Goal: Task Accomplishment & Management: Complete application form

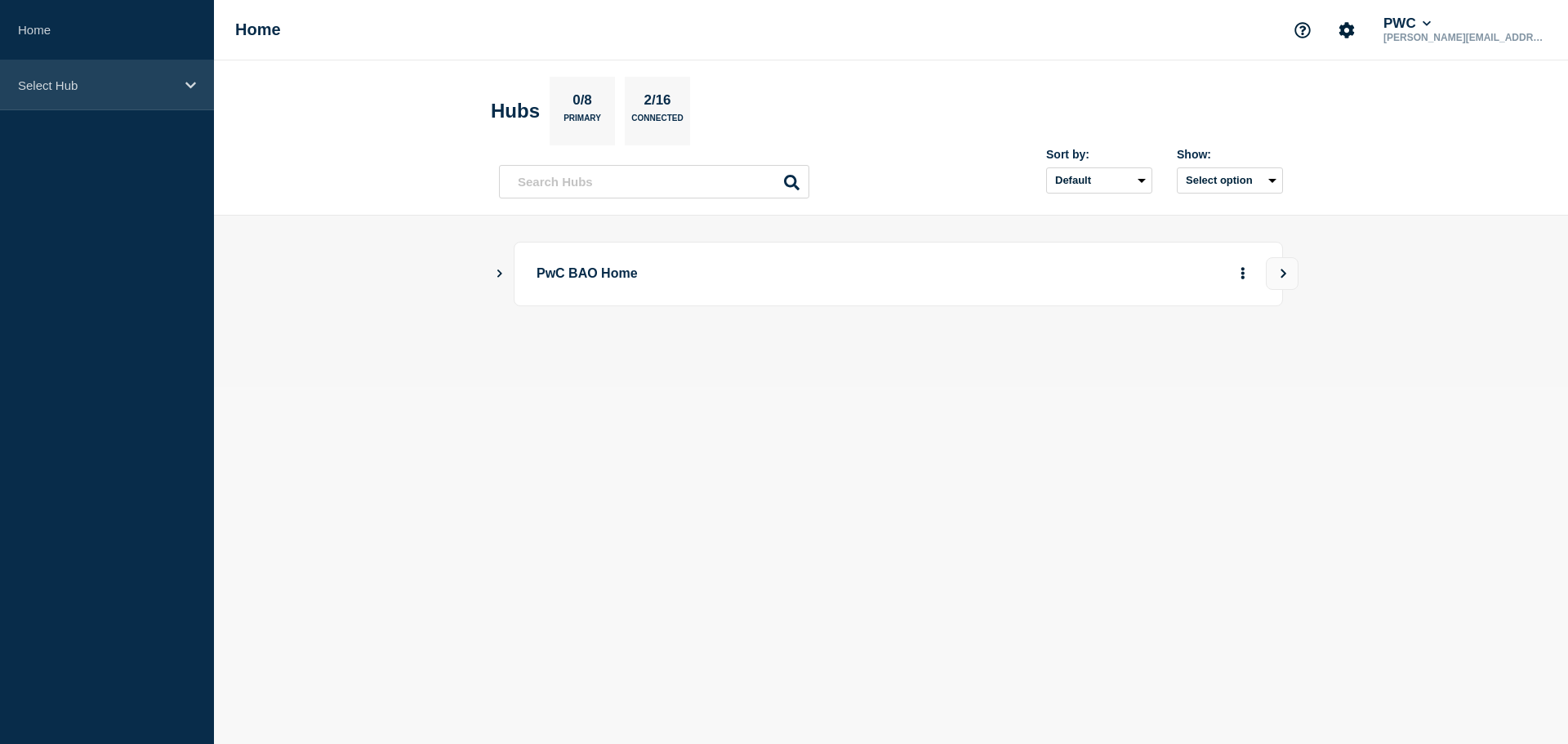
click at [100, 85] on p "Select Hub" at bounding box center [96, 85] width 157 height 14
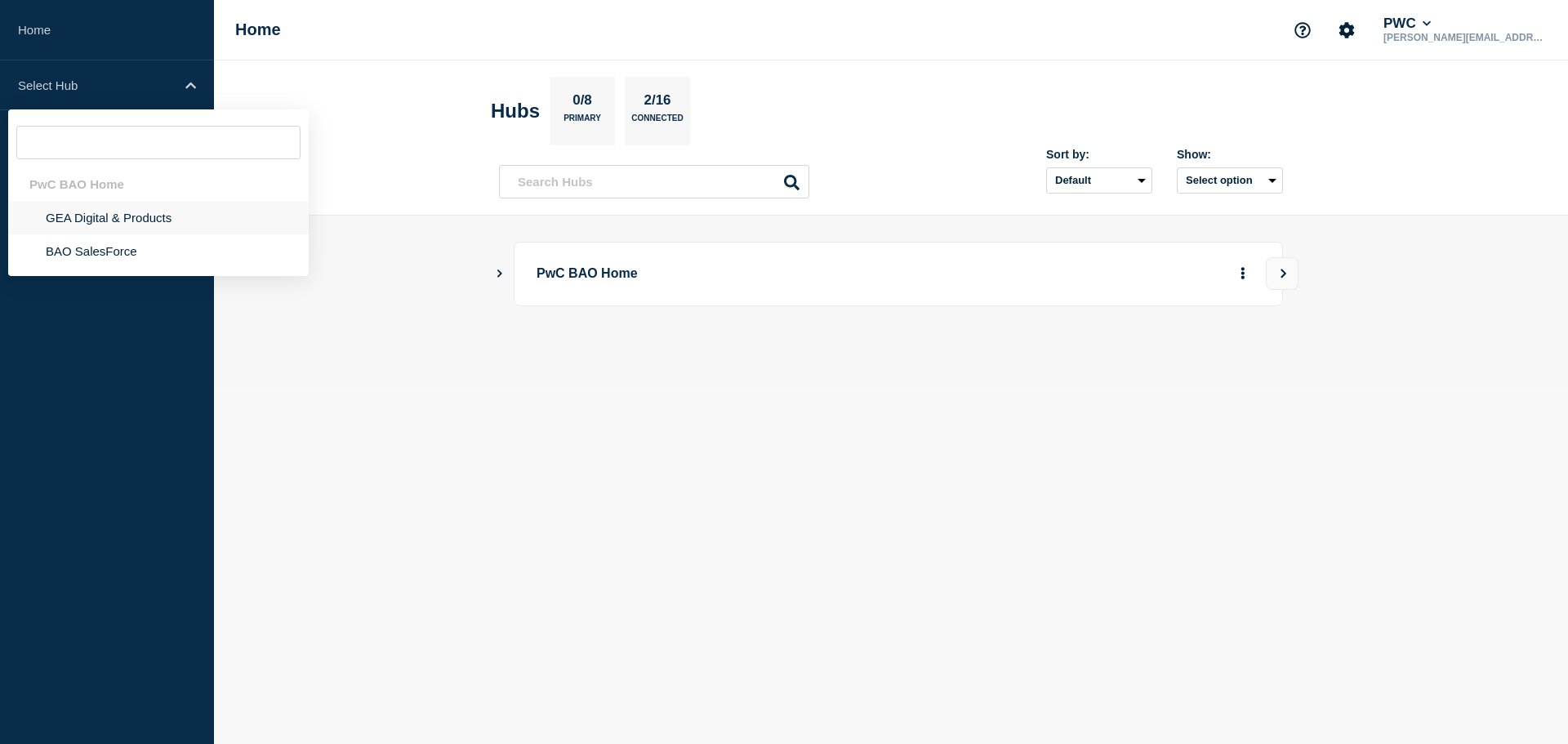
click at [118, 211] on li "GEA Digital & Products" at bounding box center [158, 217] width 300 height 33
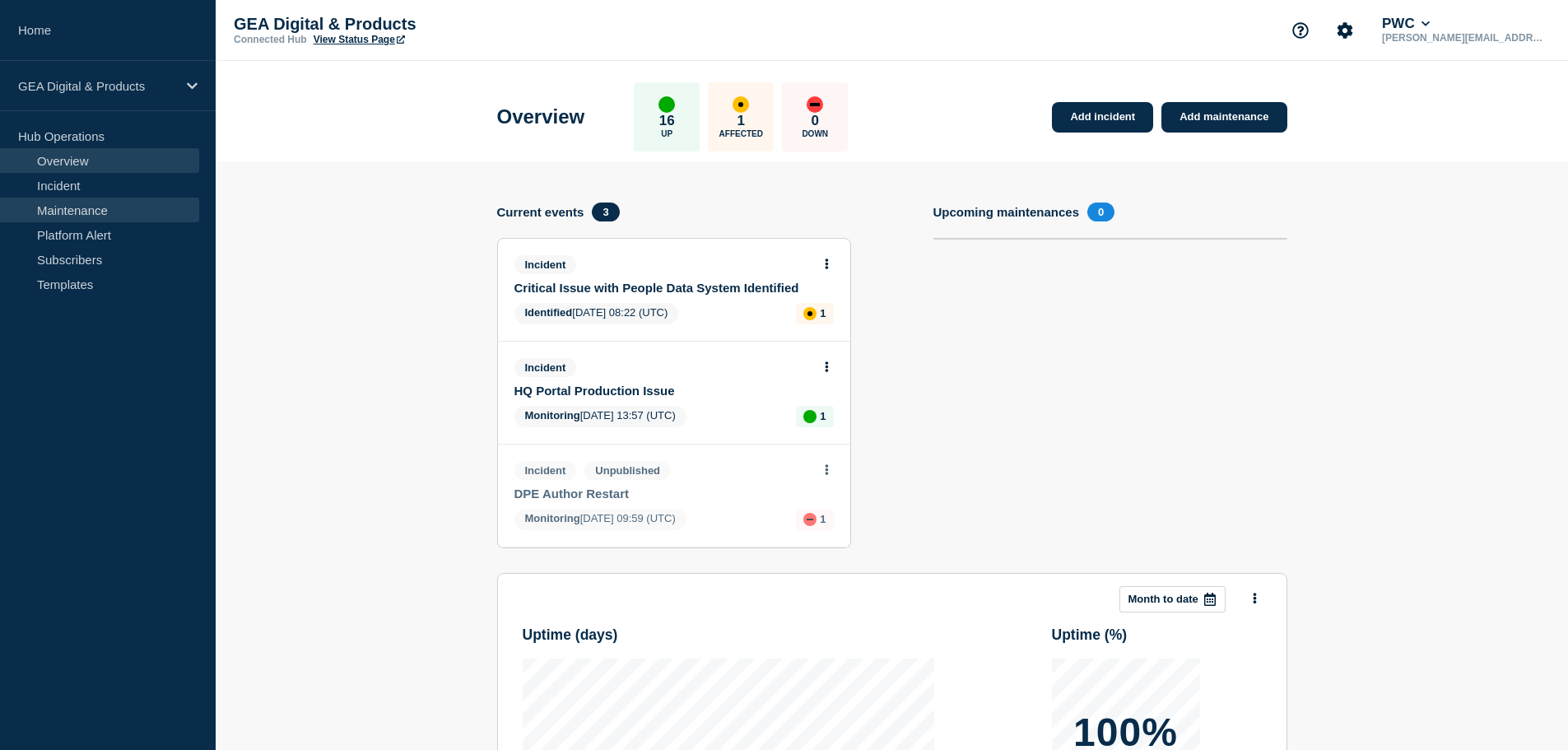
click at [98, 212] on link "Maintenance" at bounding box center [99, 210] width 199 height 25
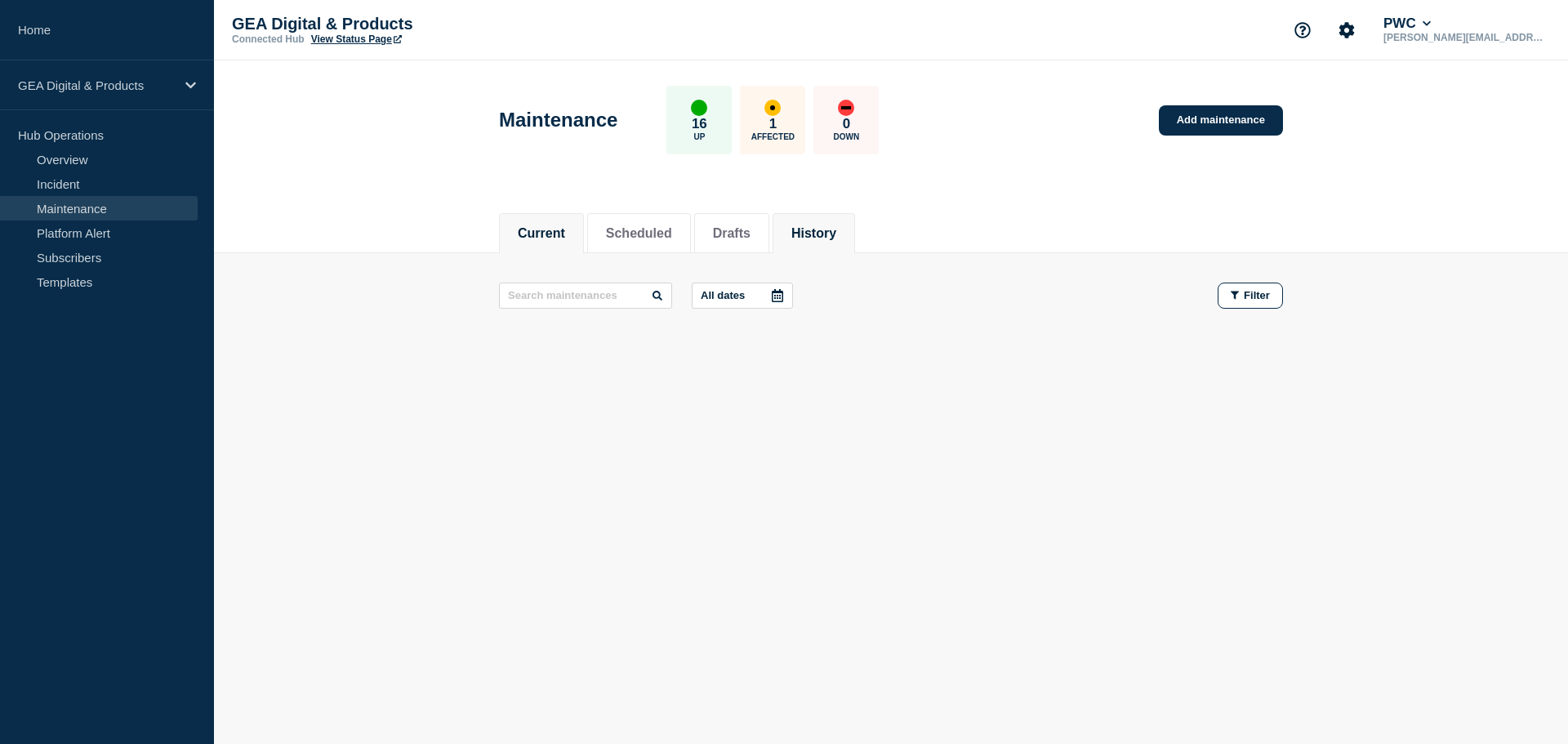
click at [836, 230] on button "History" at bounding box center [813, 234] width 45 height 15
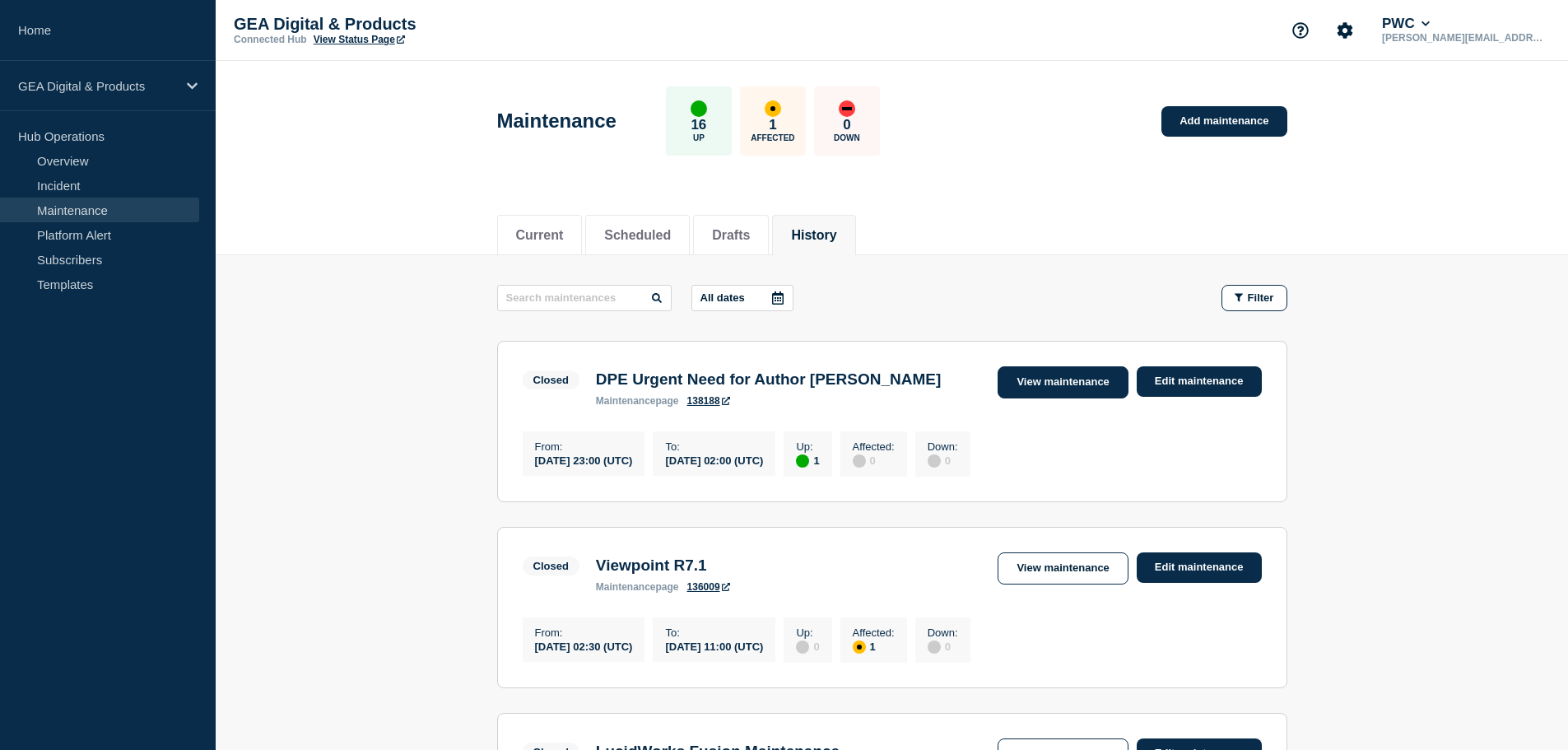
click at [1102, 379] on link "View maintenance" at bounding box center [1063, 382] width 130 height 32
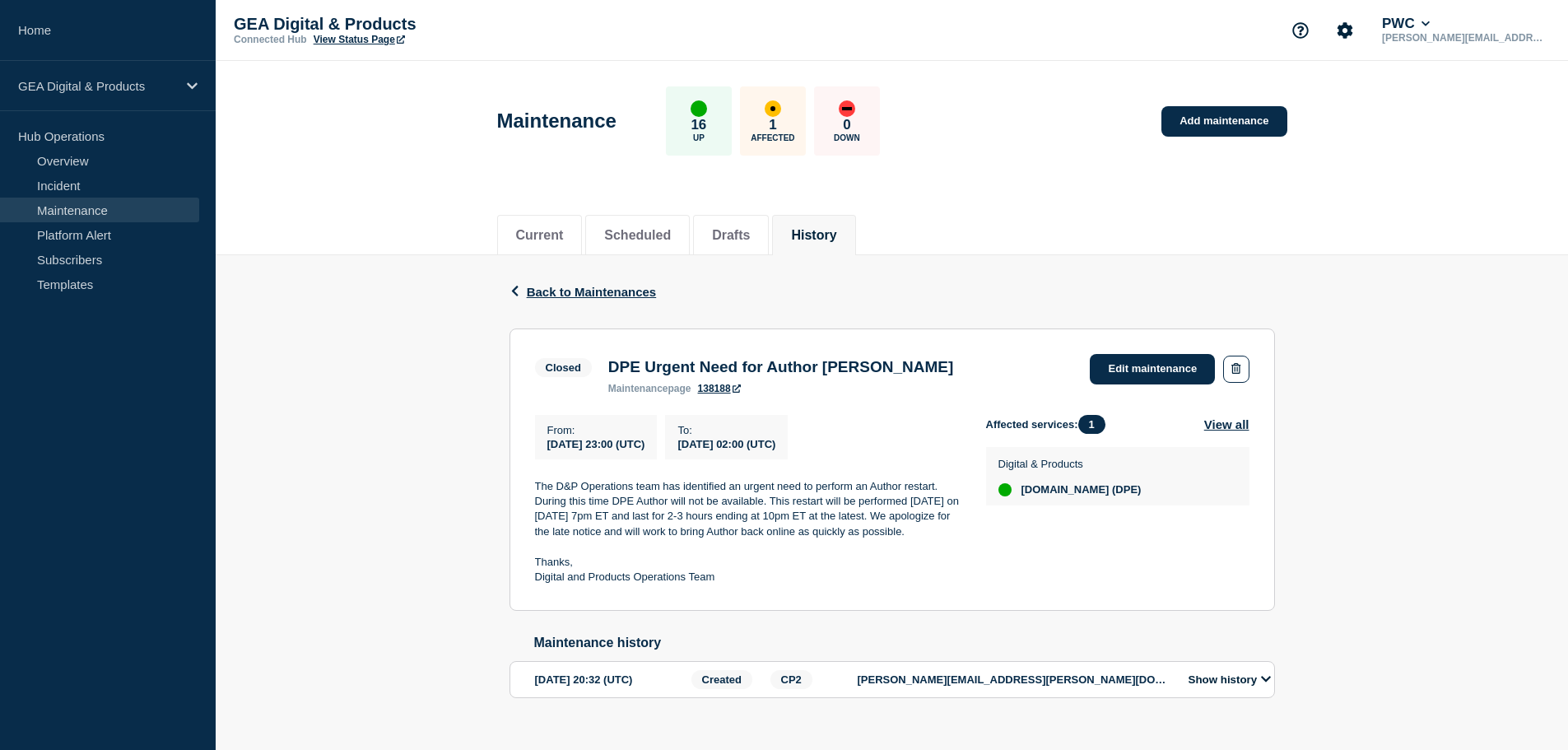
click at [557, 500] on p "The D&P Operations team has identified an urgent need to perform an Author rest…" at bounding box center [747, 509] width 425 height 61
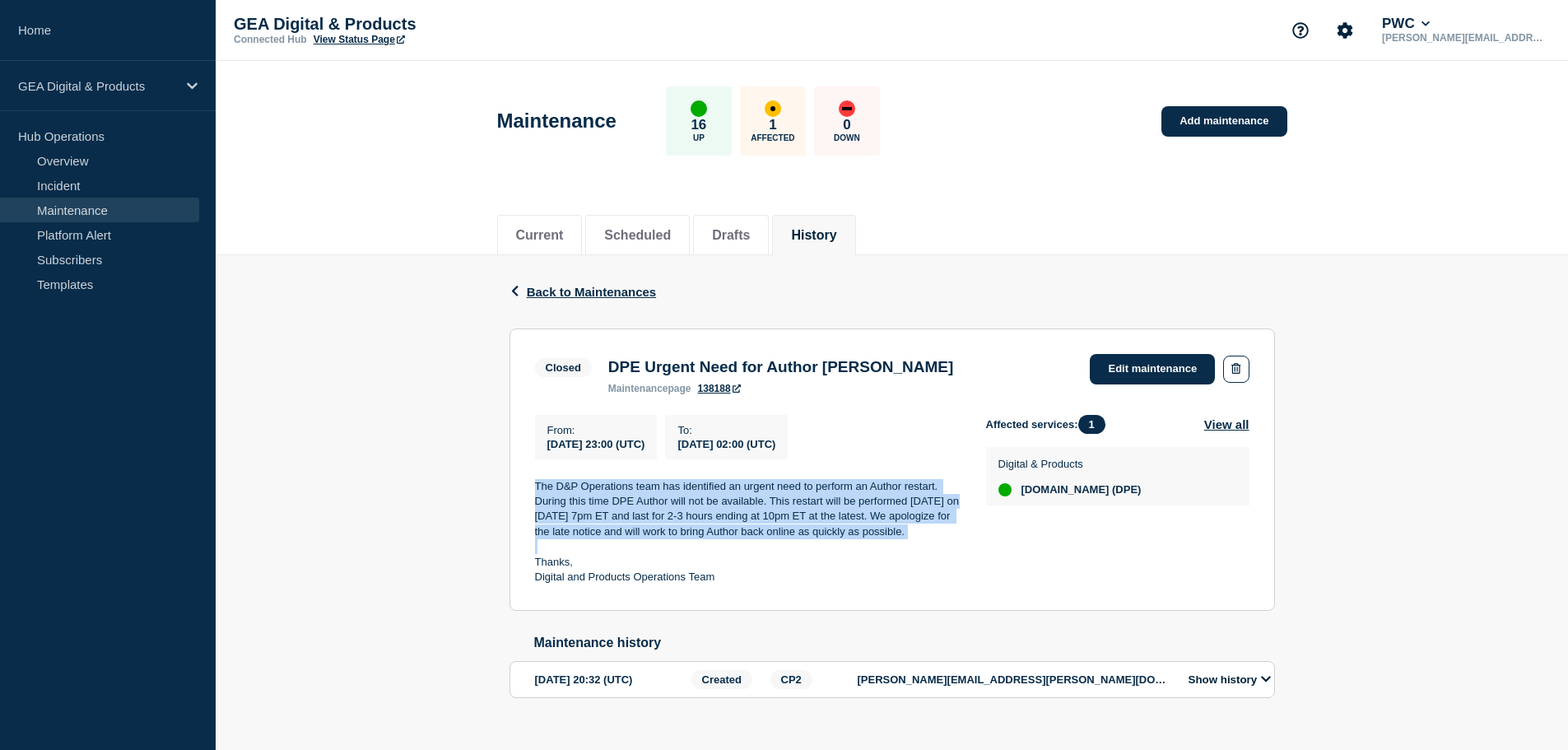
click at [557, 500] on p "The D&P Operations team has identified an urgent need to perform an Author rest…" at bounding box center [747, 509] width 425 height 61
copy p "The D&P Operations team has identified an urgent need to perform an Author rest…"
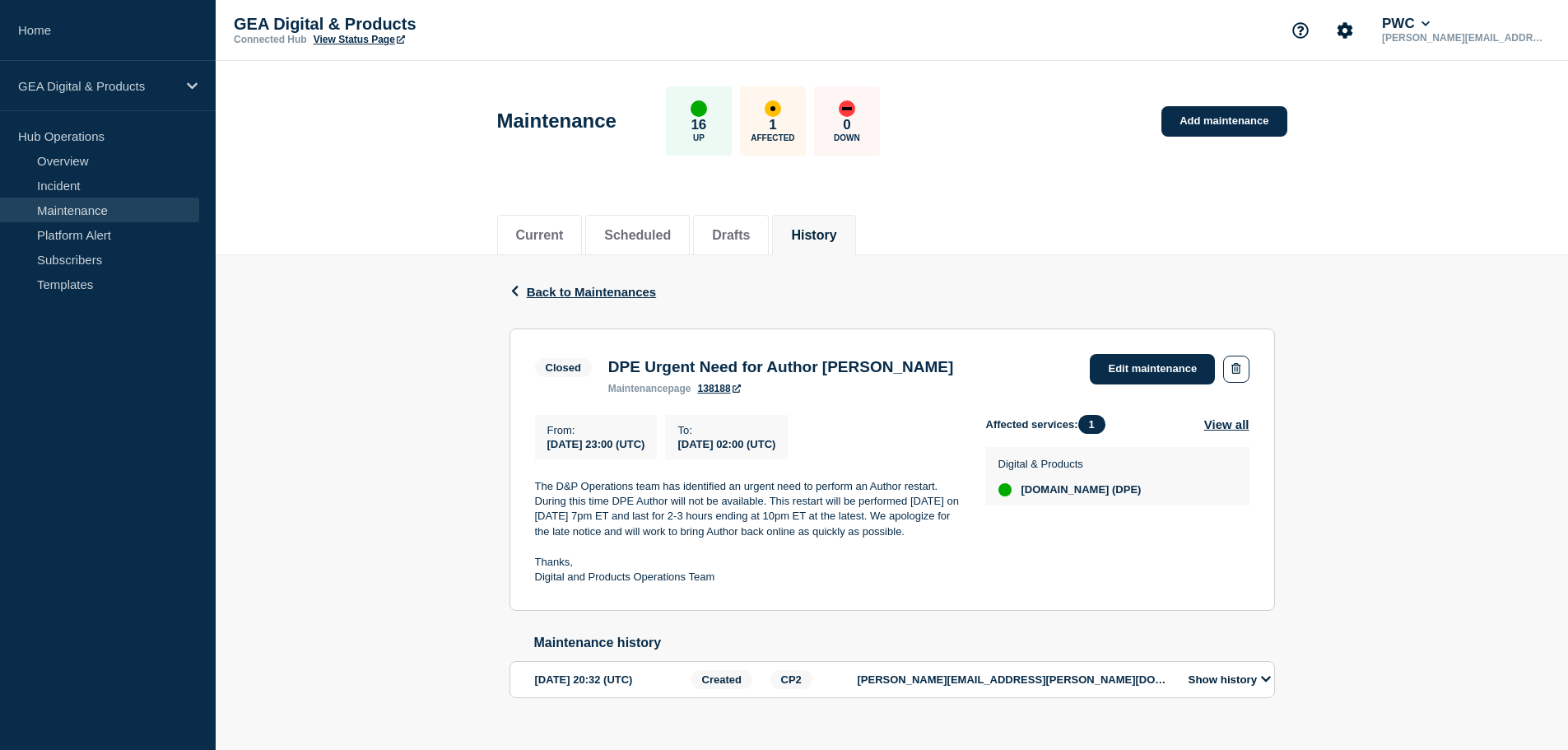
click at [716, 361] on h3 "DPE Urgent Need for Author Restart" at bounding box center [781, 367] width 345 height 18
copy h3 "DPE Urgent Need for Author Restart"
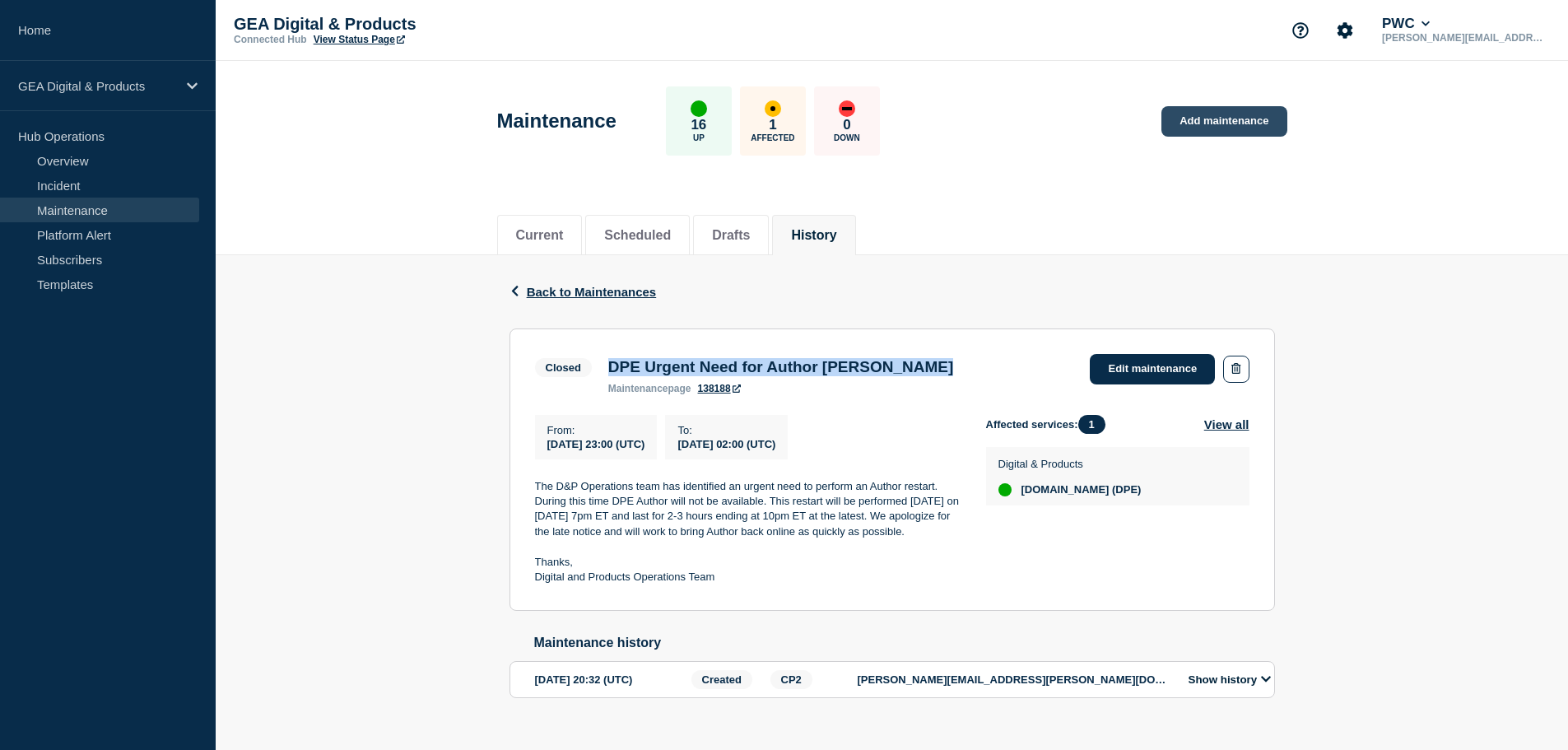
click at [1217, 130] on link "Add maintenance" at bounding box center [1224, 121] width 125 height 30
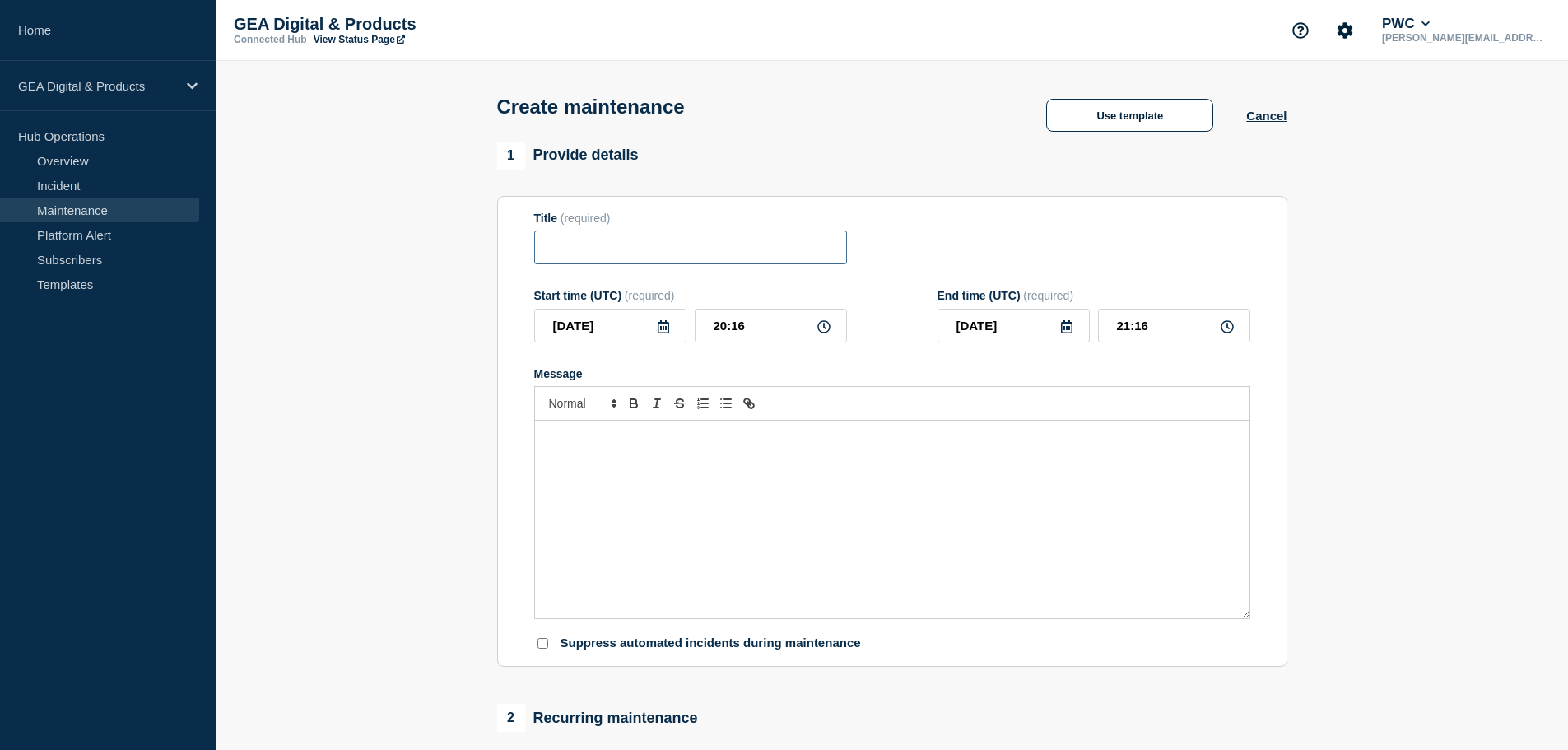
click at [612, 255] on input "Title" at bounding box center [690, 247] width 313 height 33
paste input "DPE Urgent Need for Author Restart"
drag, startPoint x: 552, startPoint y: 255, endPoint x: 450, endPoint y: 247, distance: 102.3
click at [450, 247] on section "1 Provide details Title (required) DPE Urgent Need for Author Restart Start tim…" at bounding box center [892, 712] width 1352 height 1143
type input "DPE Urgent Need for Author Restart"
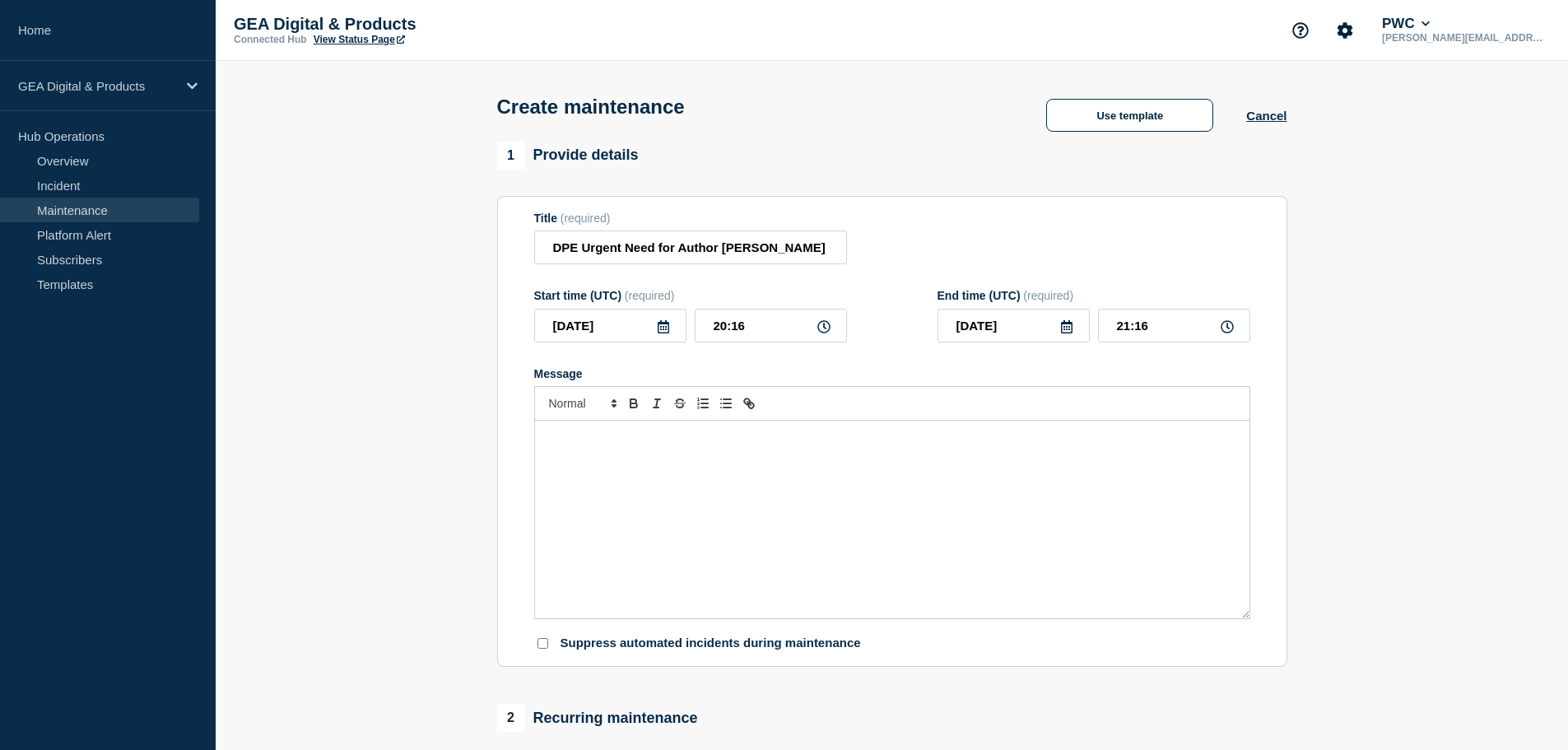
click at [680, 482] on div "Message" at bounding box center [892, 519] width 715 height 197
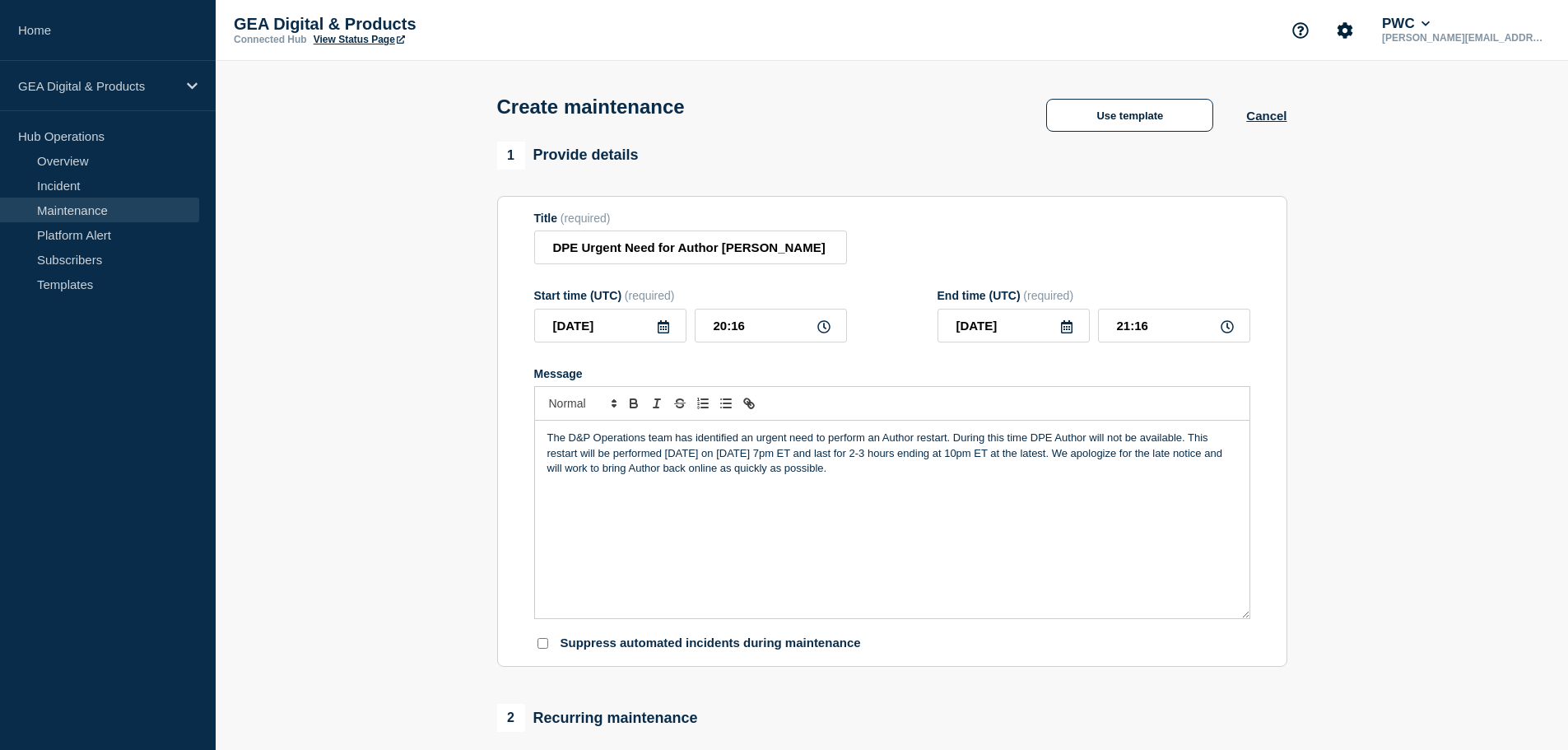
click at [720, 458] on p "The D&P Operations team has identified an urgent need to perform an Author rest…" at bounding box center [892, 453] width 690 height 45
click at [589, 451] on p "The D&P Operations team has identified an urgent need to perform an Author rest…" at bounding box center [892, 453] width 690 height 45
click at [740, 332] on input "20:16" at bounding box center [771, 325] width 152 height 33
drag, startPoint x: 756, startPoint y: 327, endPoint x: 572, endPoint y: 325, distance: 184.0
click at [572, 329] on div "2025-09-17 20:16" at bounding box center [690, 325] width 313 height 33
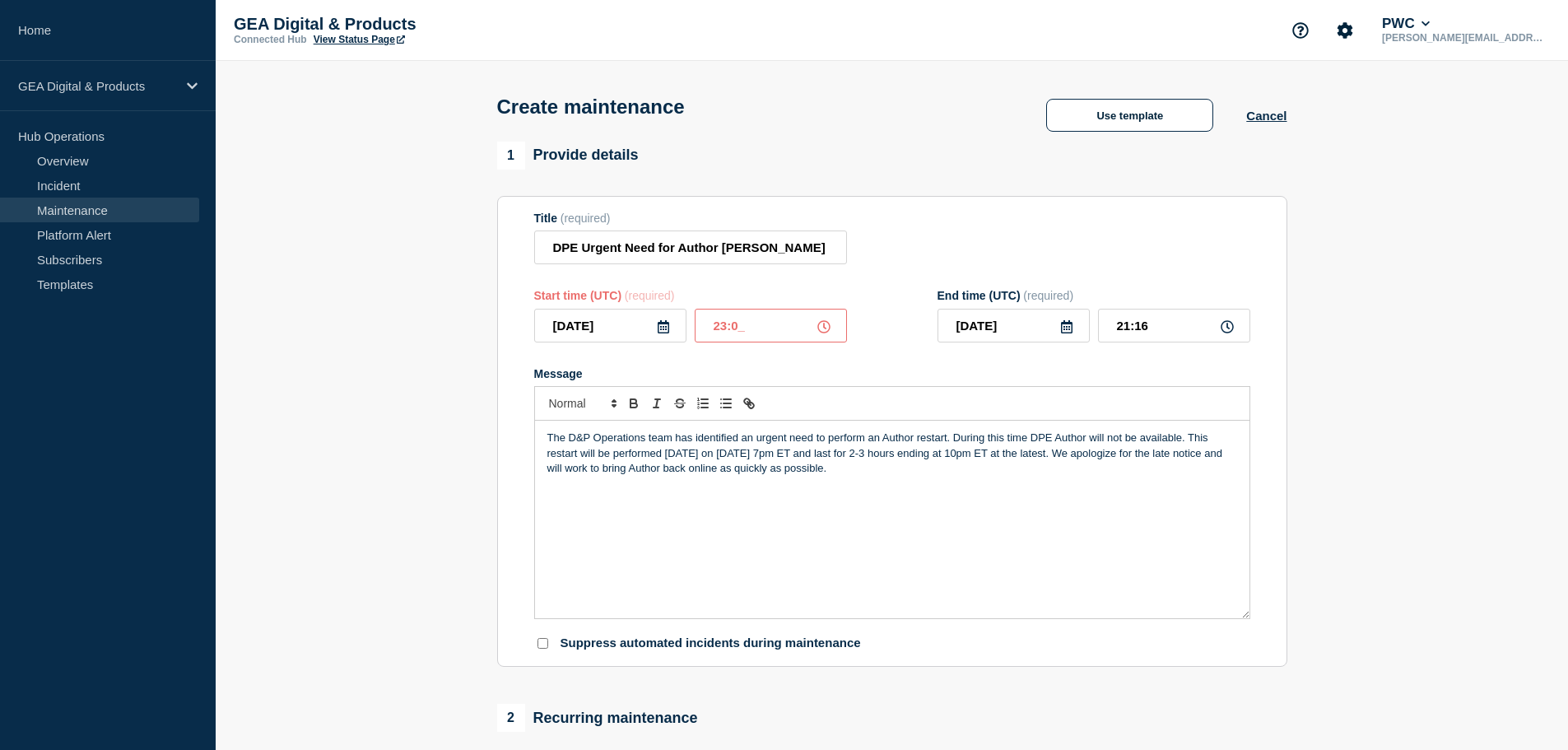
type input "23:00"
type input "2025-09-18"
drag, startPoint x: 1133, startPoint y: 329, endPoint x: 959, endPoint y: 324, distance: 174.1
click at [961, 327] on div "2025-09-18 00:00" at bounding box center [1094, 325] width 313 height 33
type input "02:00"
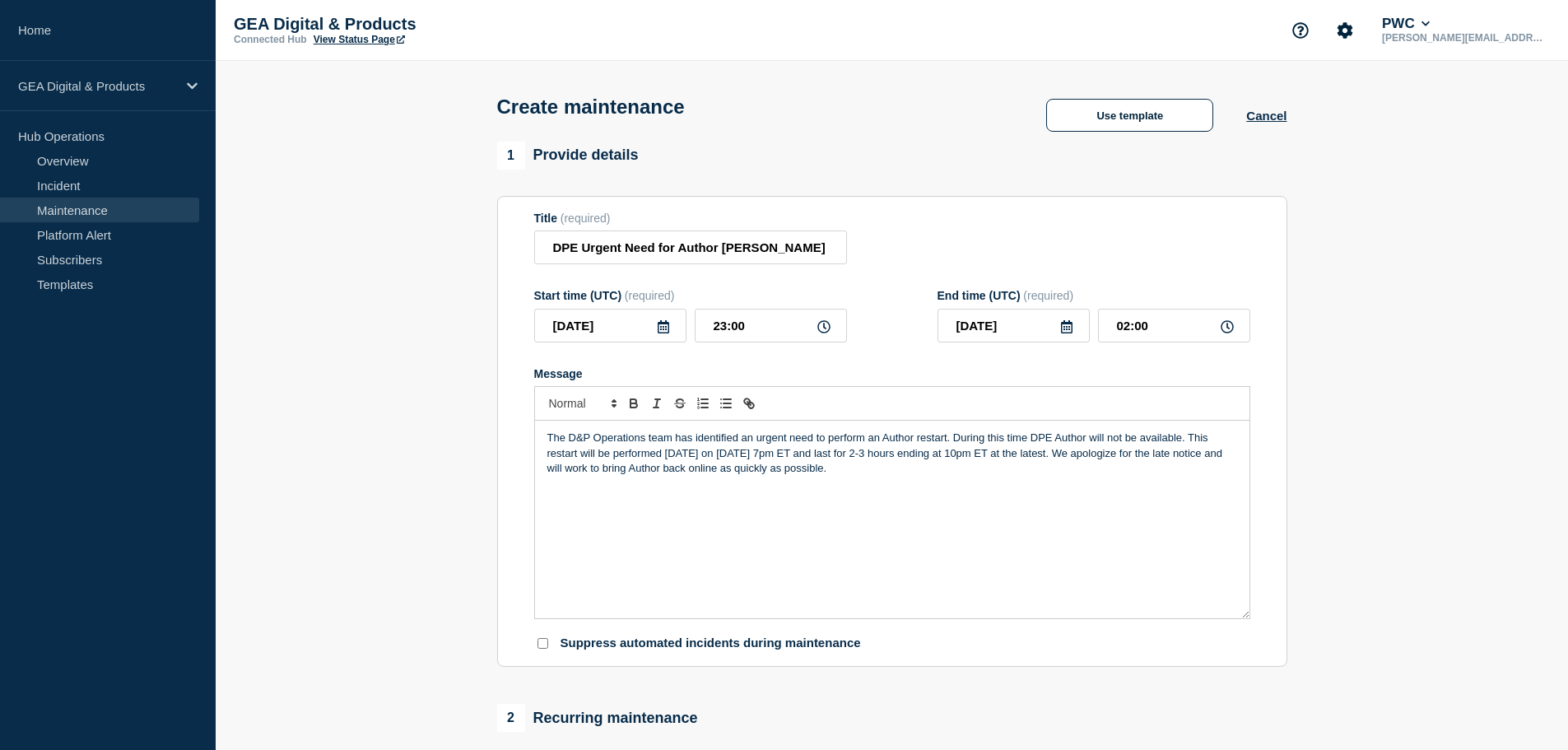
click at [1034, 442] on p "The D&P Operations team has identified an urgent need to perform an Author rest…" at bounding box center [892, 453] width 690 height 45
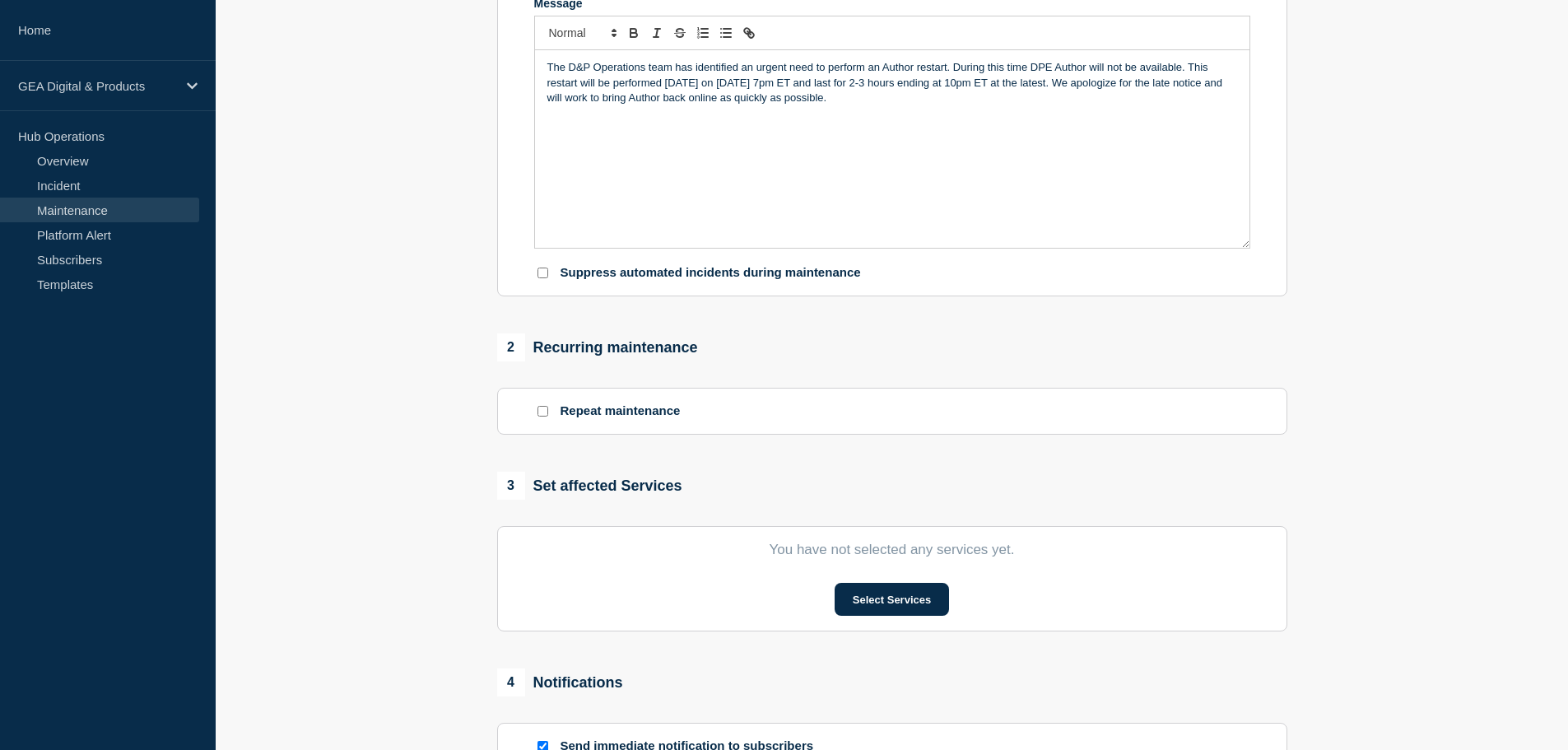
scroll to position [659, 0]
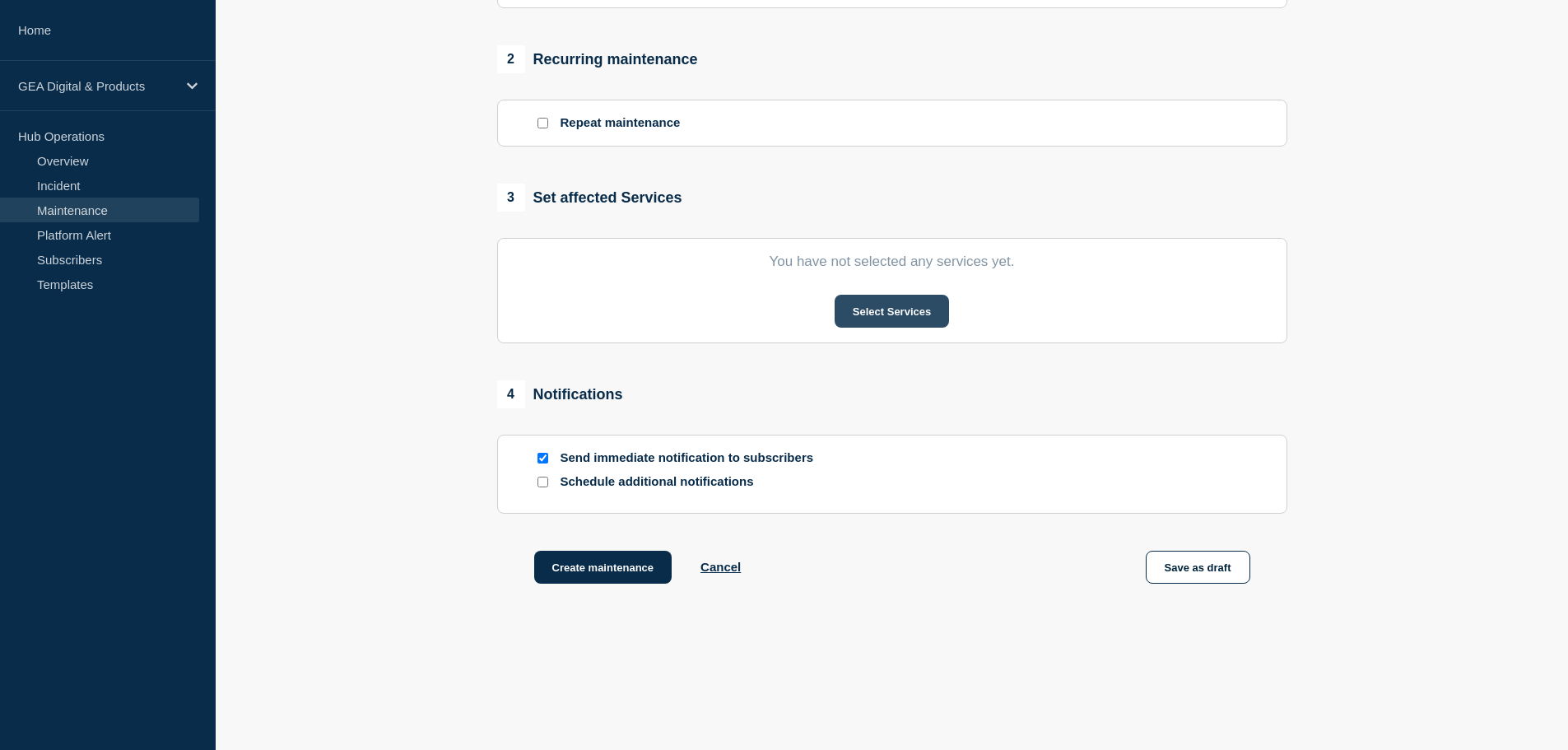
click at [898, 322] on button "Select Services" at bounding box center [892, 311] width 115 height 33
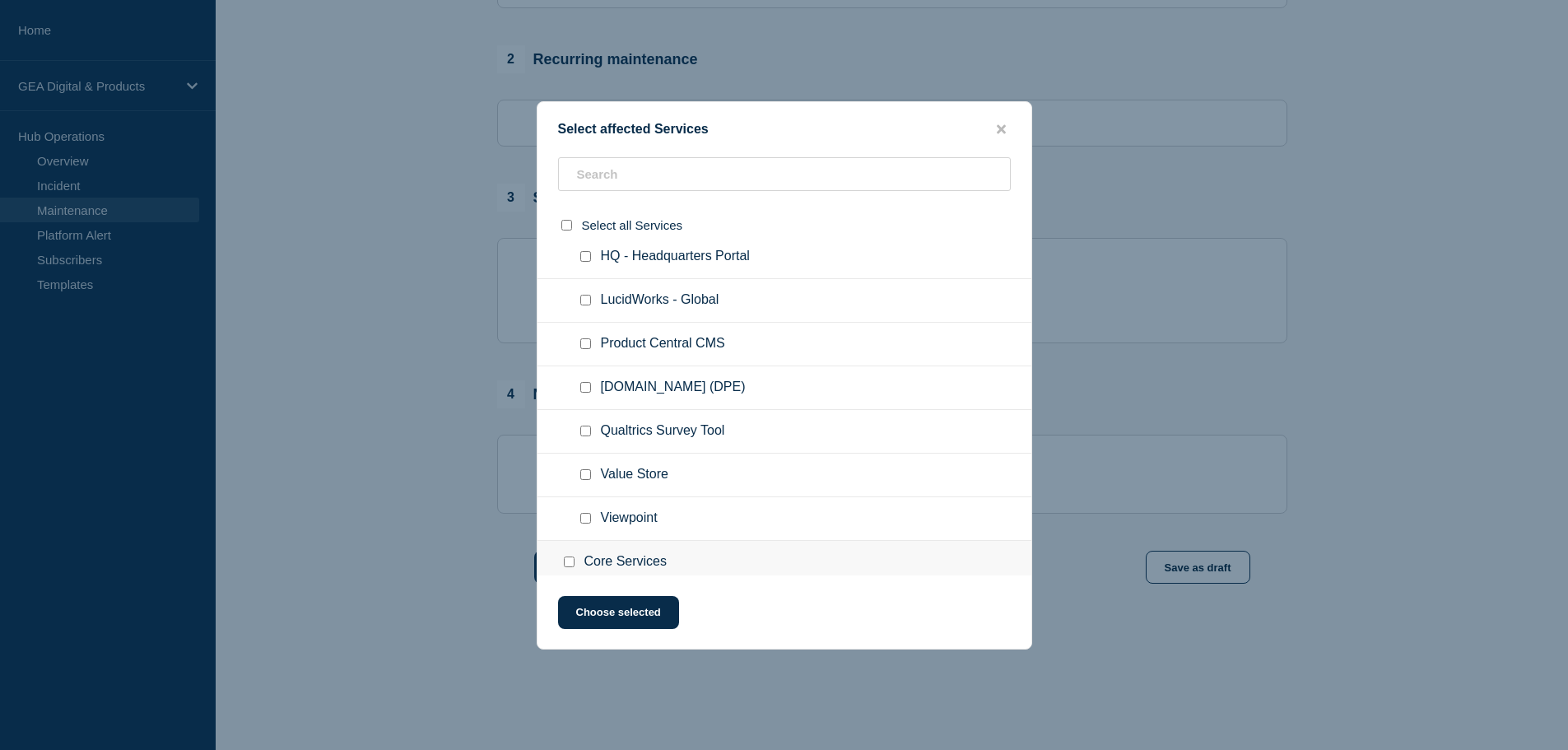
scroll to position [329, 0]
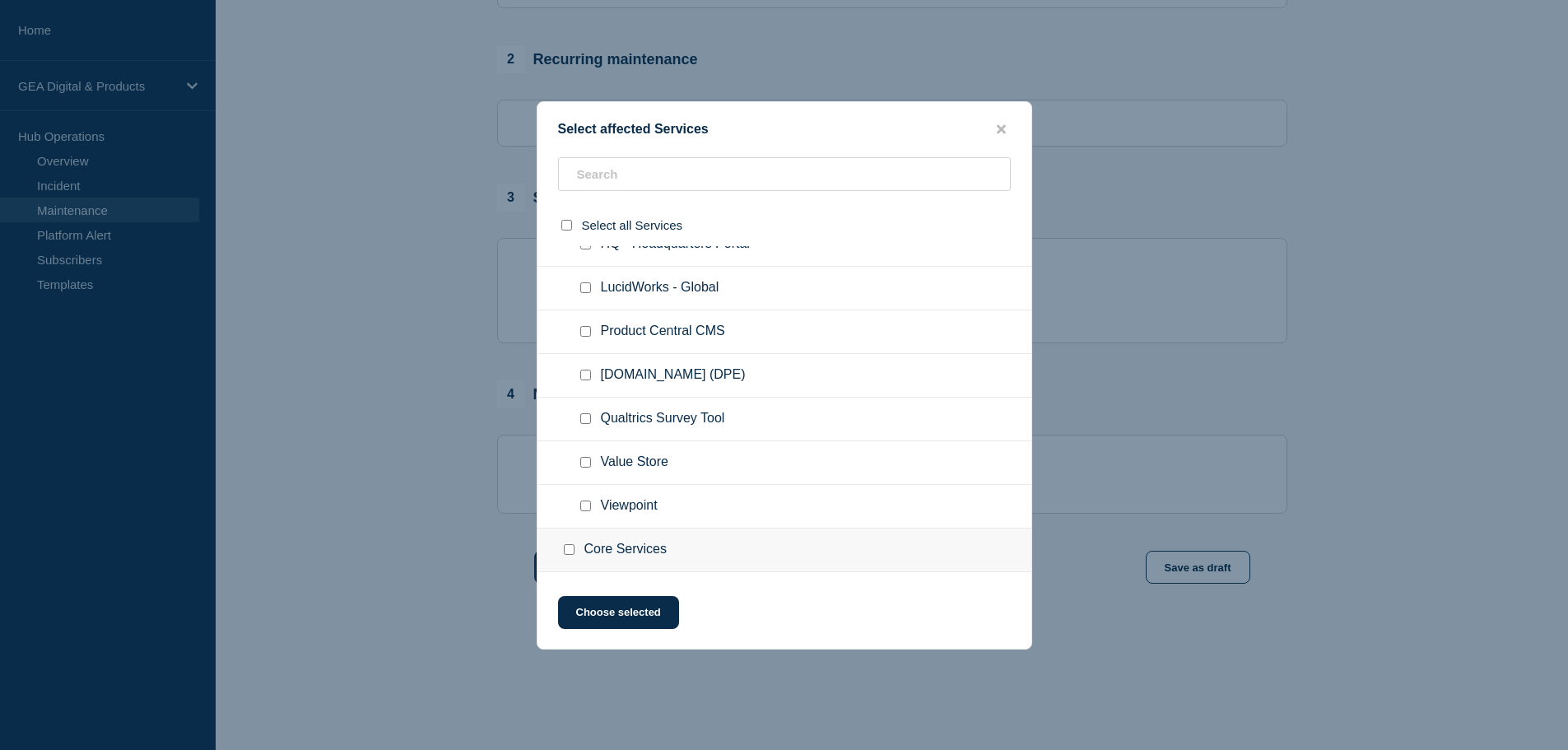
click at [639, 379] on span "PwC.COM (DPE)" at bounding box center [673, 375] width 145 height 17
click at [588, 379] on input "PwC.COM (DPE) checkbox" at bounding box center [585, 375] width 11 height 11
checkbox input "true"
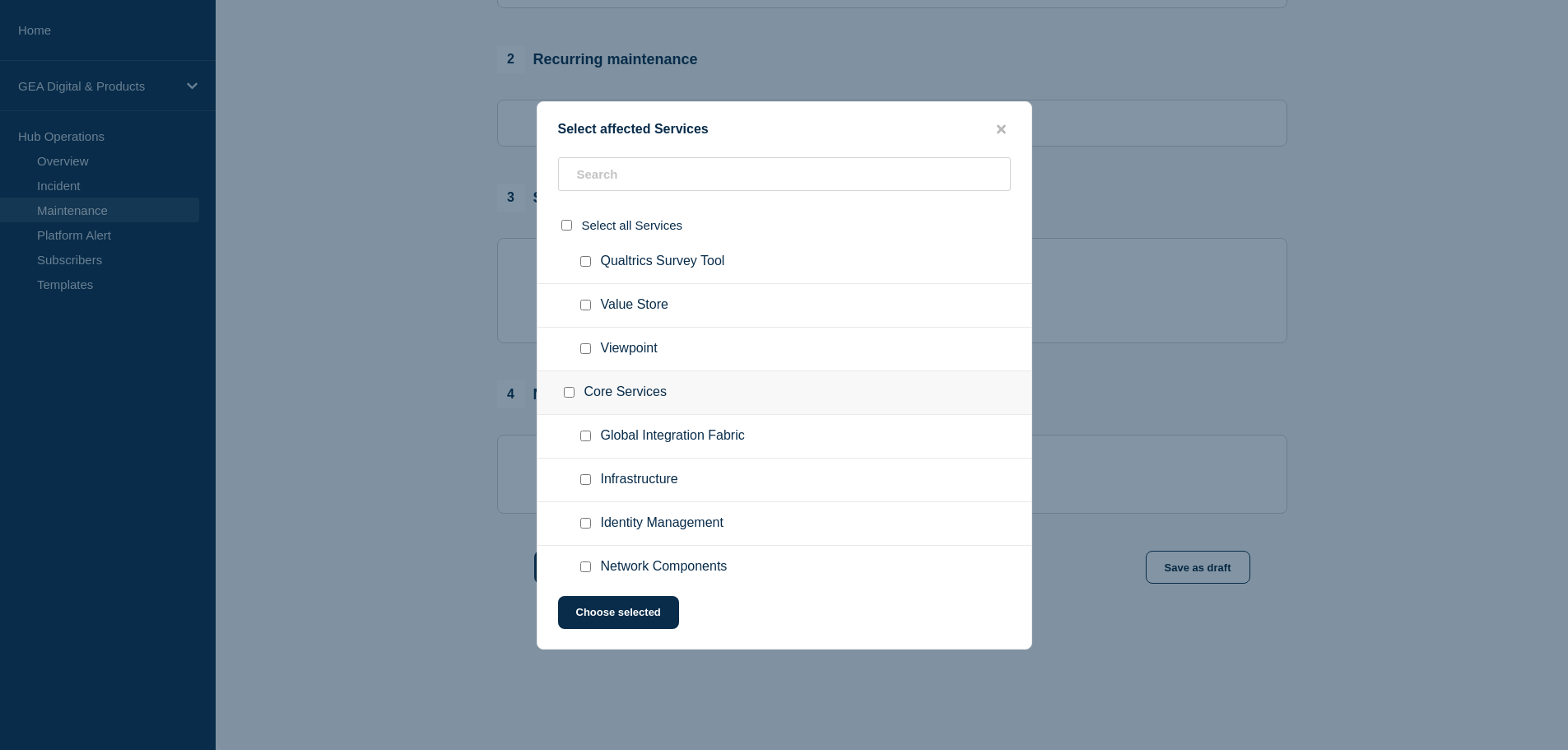
scroll to position [501, 0]
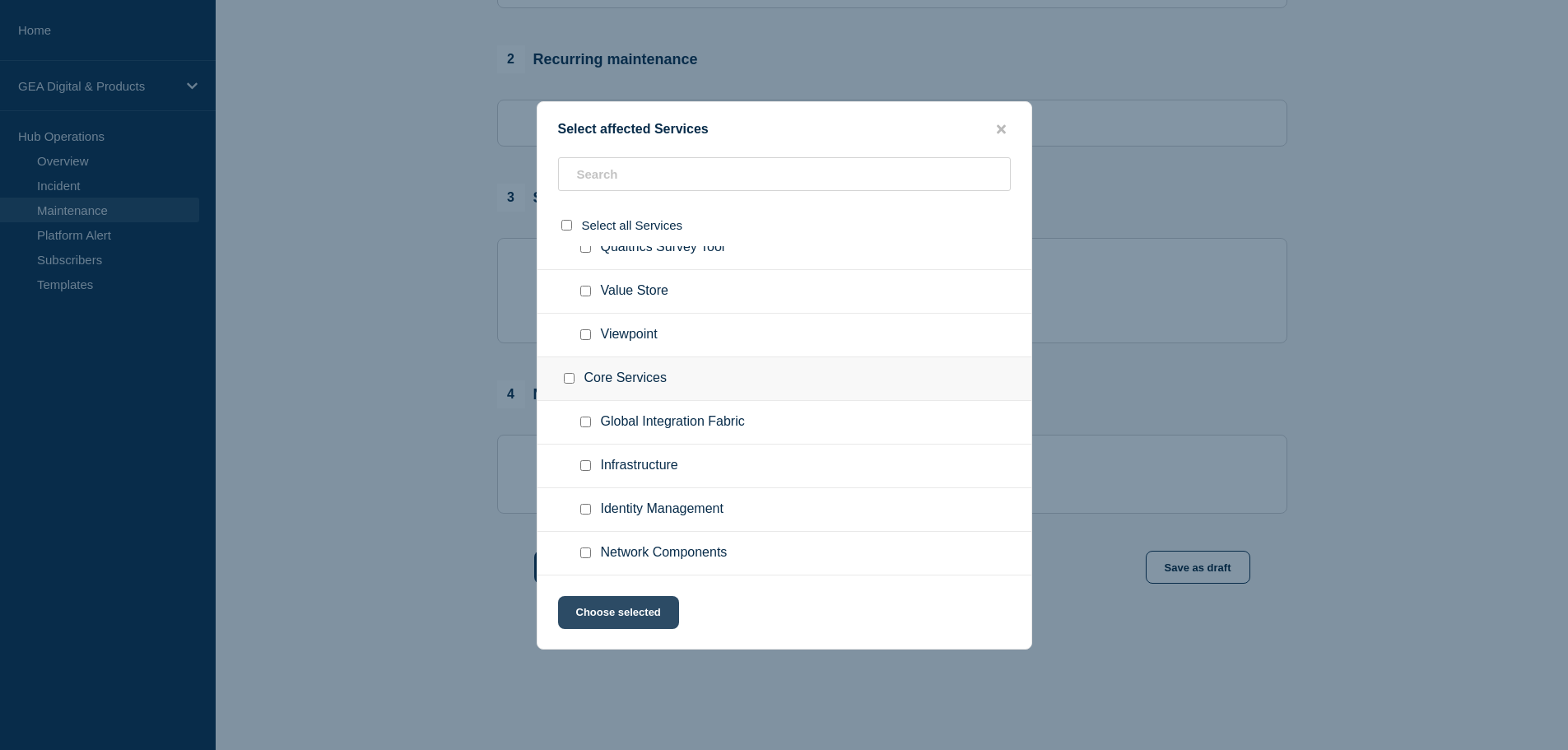
click at [647, 618] on button "Choose selected" at bounding box center [619, 612] width 121 height 33
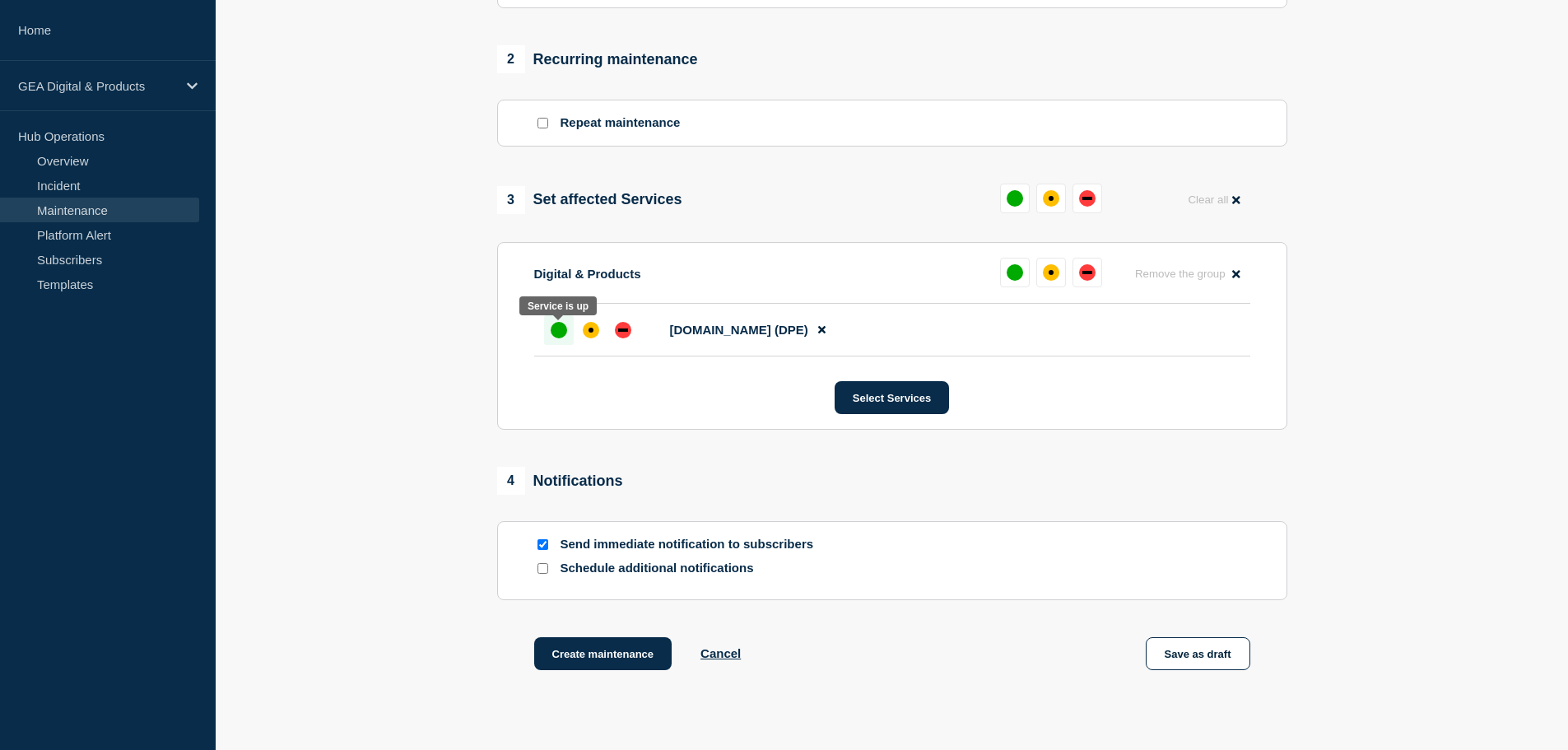
click at [560, 335] on div "up" at bounding box center [559, 330] width 17 height 17
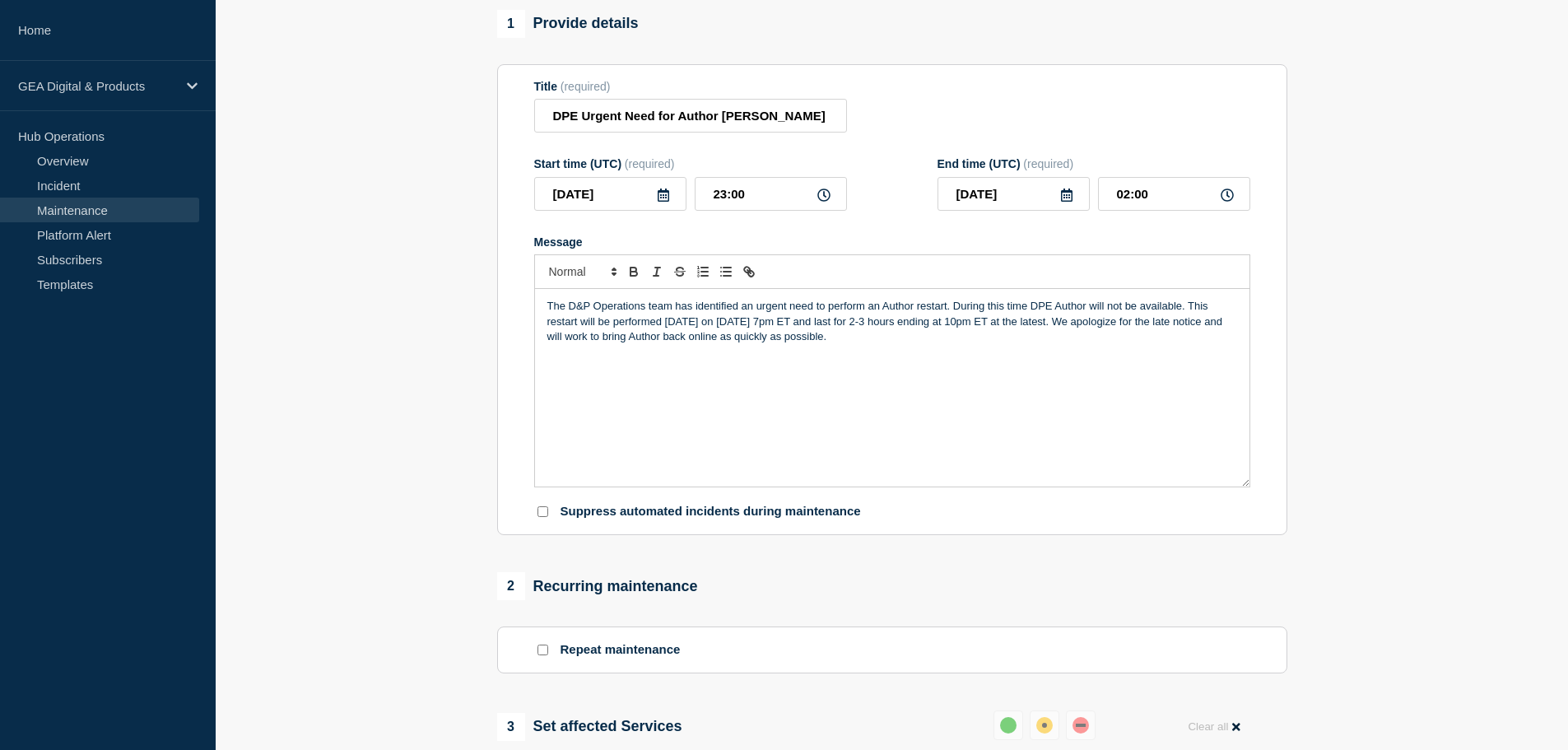
scroll to position [114, 0]
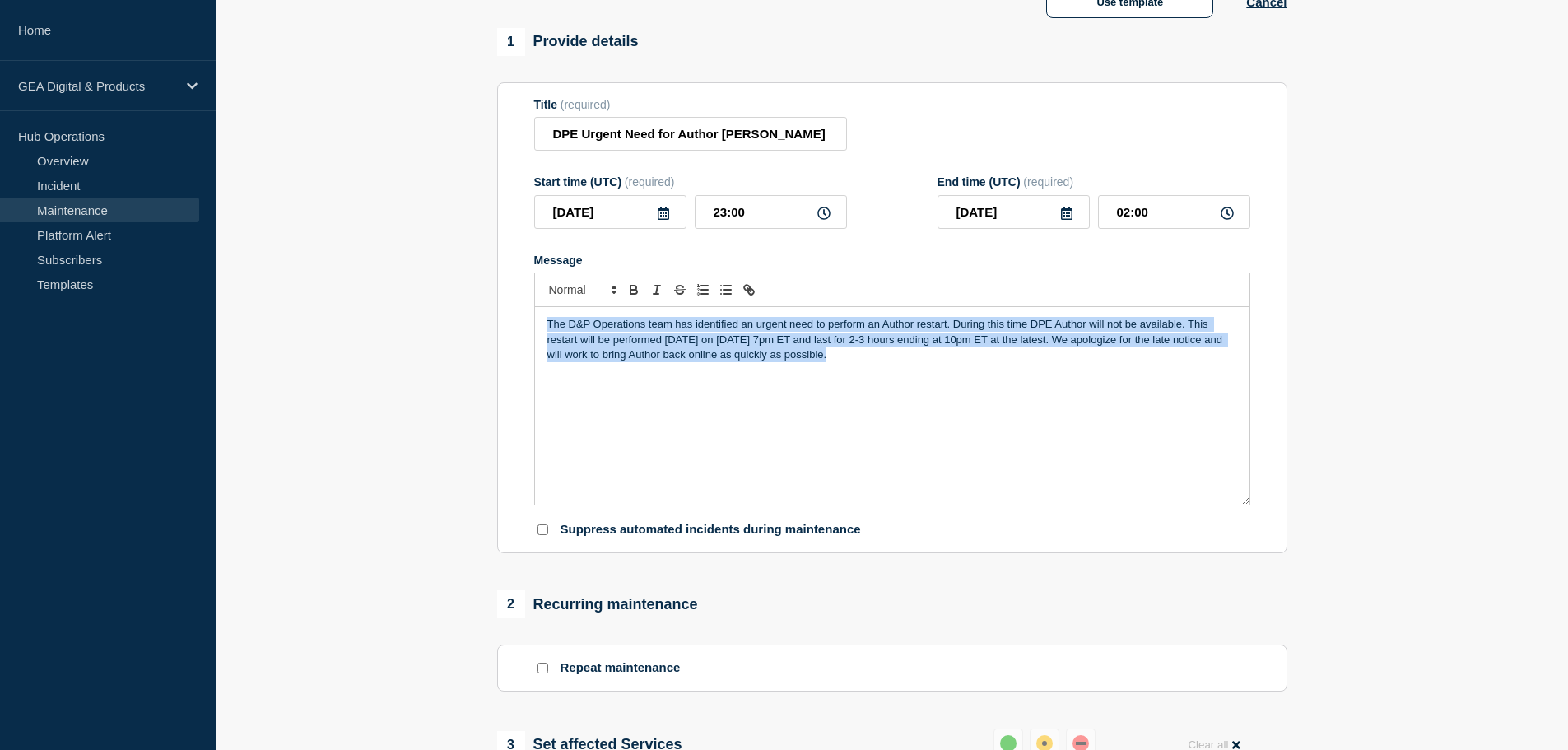
drag, startPoint x: 855, startPoint y: 372, endPoint x: 508, endPoint y: 320, distance: 350.9
click at [508, 320] on section "Title (required) DPE Urgent Need for Author Restart Start time (UTC) (required)…" at bounding box center [892, 318] width 790 height 472
copy p "The D&P Operations team has identified an urgent need to perform an Author rest…"
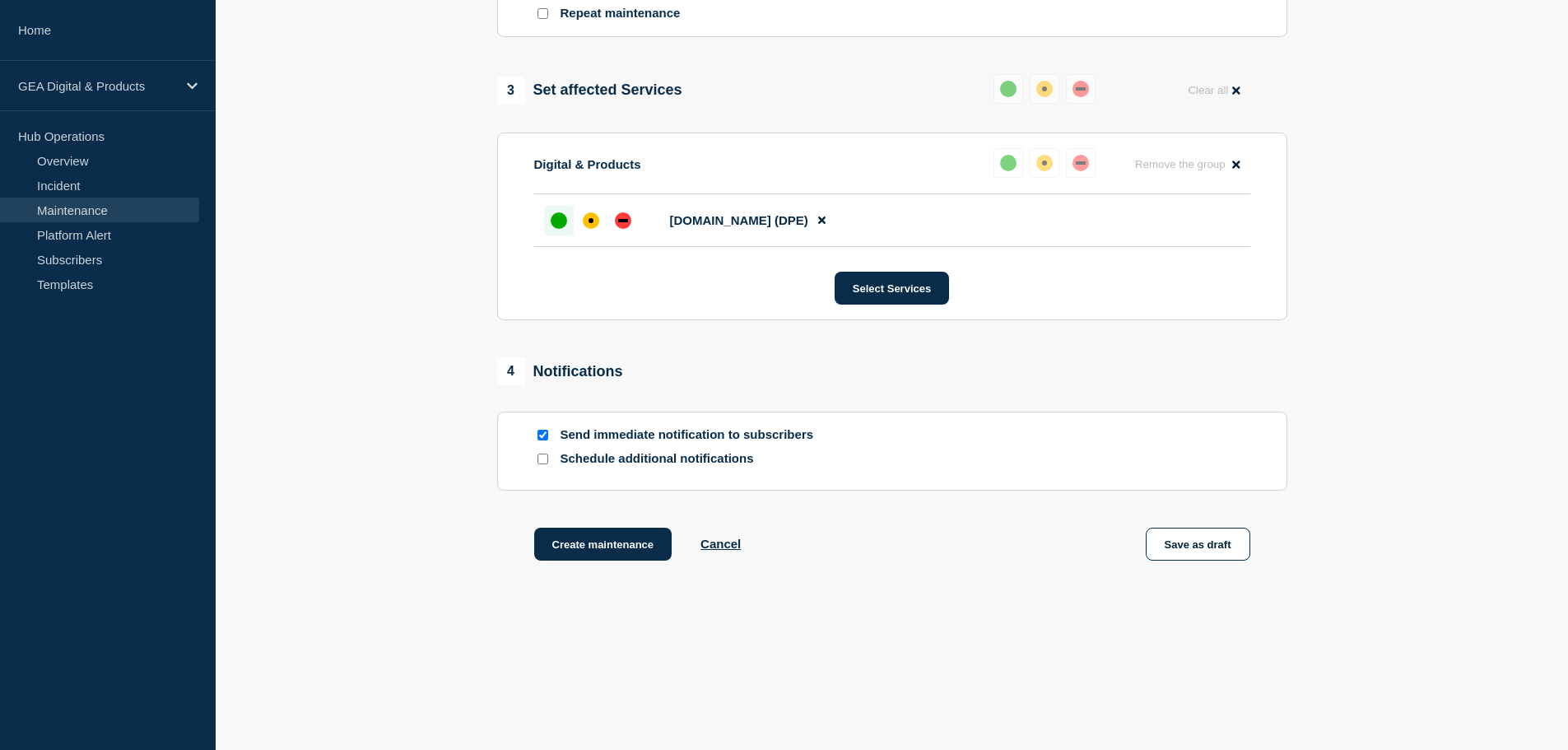
scroll to position [773, 0]
click at [575, 545] on button "Create maintenance" at bounding box center [603, 543] width 138 height 33
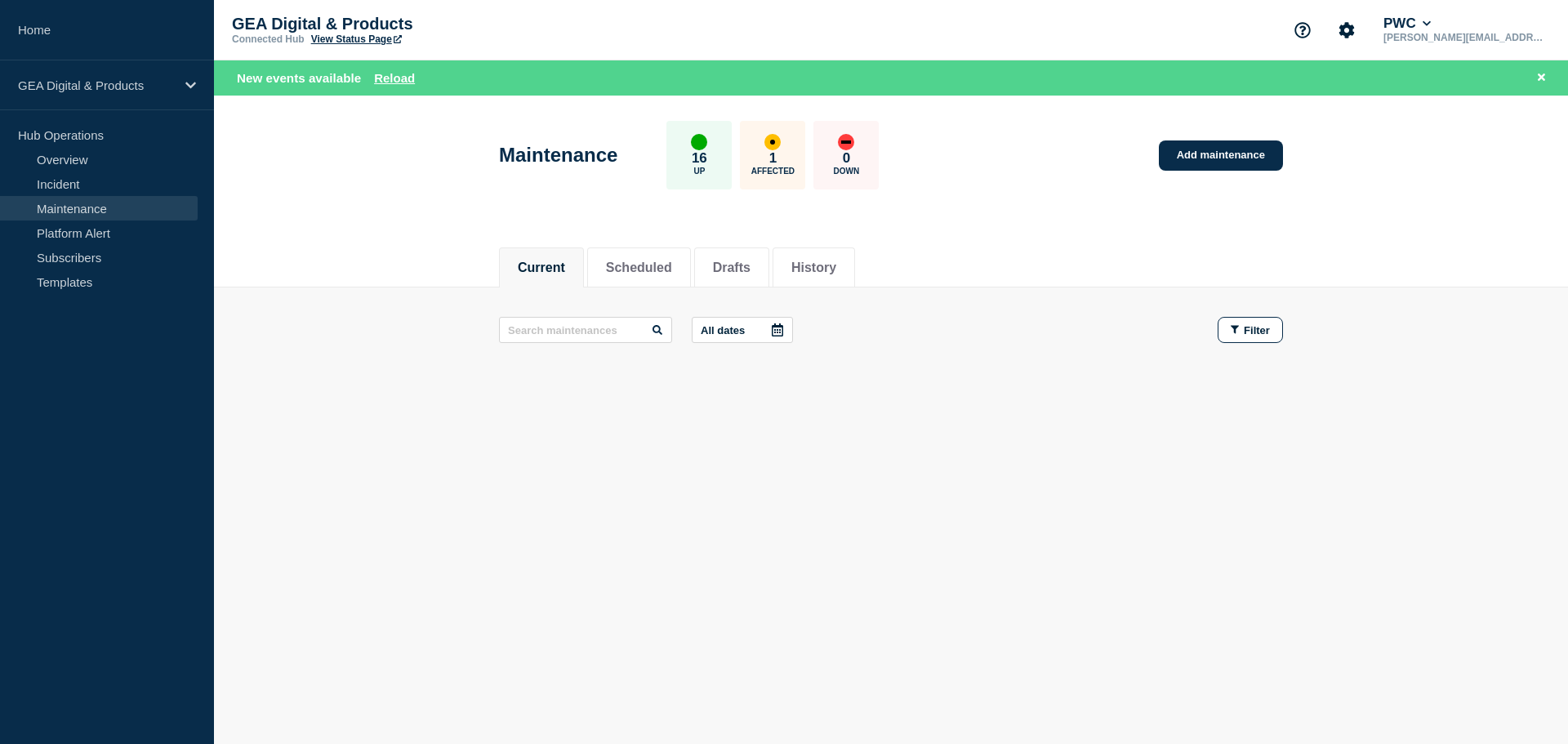
click at [795, 524] on main "Maintenance 16 Up 1 Affected 0 Down Add maintenance Current Scheduled Drafts Hi…" at bounding box center [891, 314] width 1354 height 439
click at [552, 262] on button "Current" at bounding box center [541, 268] width 47 height 15
click at [672, 270] on button "Scheduled" at bounding box center [639, 268] width 66 height 15
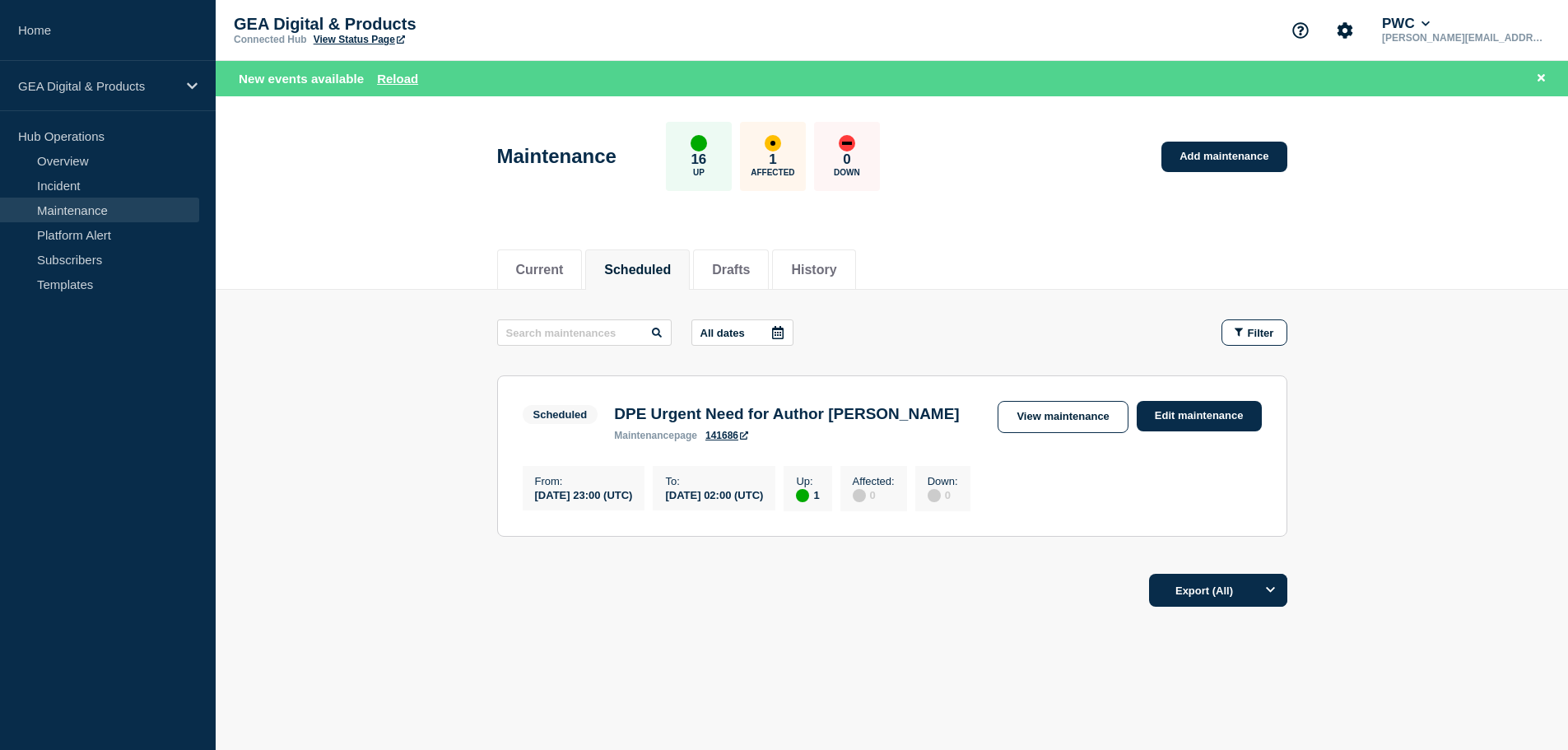
click at [453, 461] on main "All dates Filter Scheduled 1 Up DPE Urgent Need for Author Restart From 2025-09…" at bounding box center [892, 426] width 1352 height 272
click at [545, 268] on button "Current" at bounding box center [540, 270] width 48 height 15
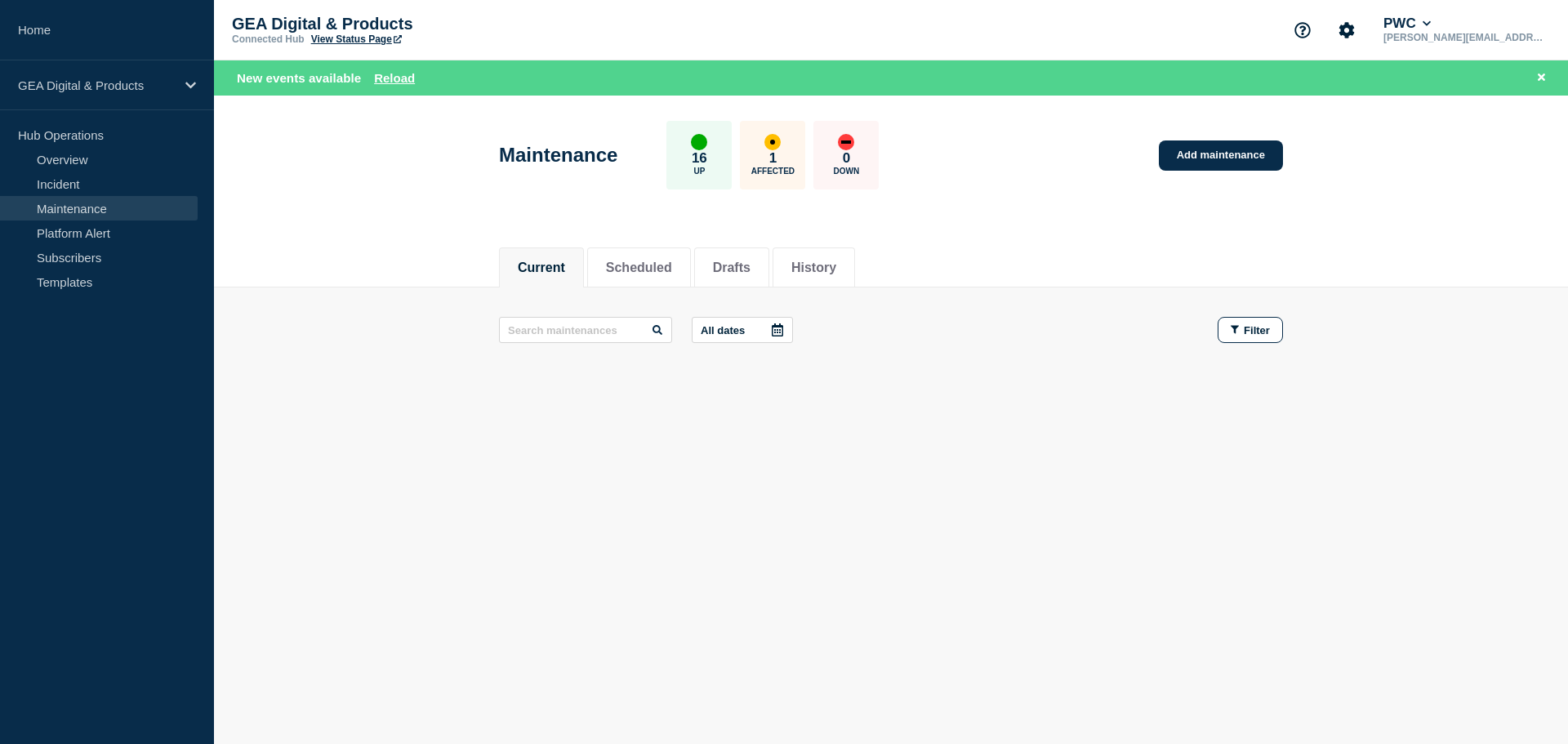
click at [425, 487] on div "Current Scheduled Drafts History Current Scheduled Drafts History All dates Fil…" at bounding box center [891, 370] width 1354 height 278
